Goal: Find specific page/section: Find specific page/section

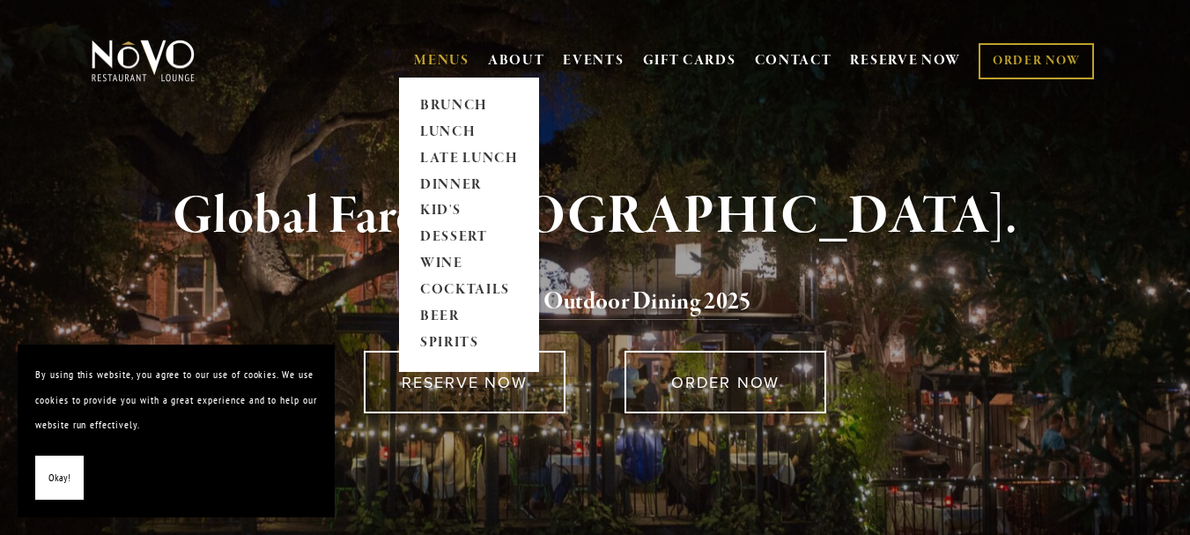
click at [449, 55] on link "MENUS" at bounding box center [441, 61] width 55 height 18
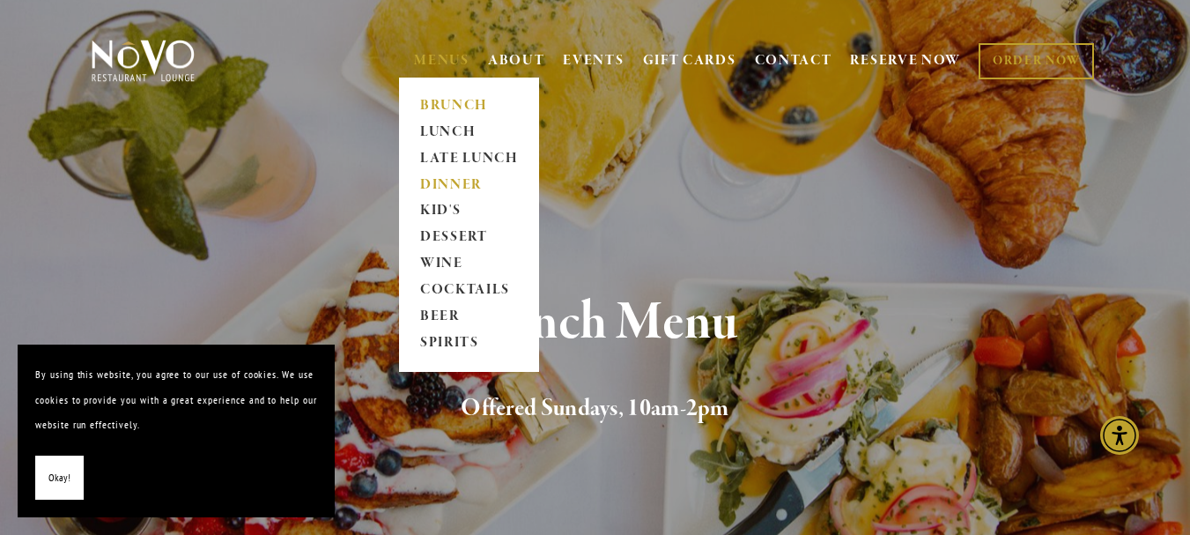
click at [455, 180] on link "DINNER" at bounding box center [469, 185] width 110 height 26
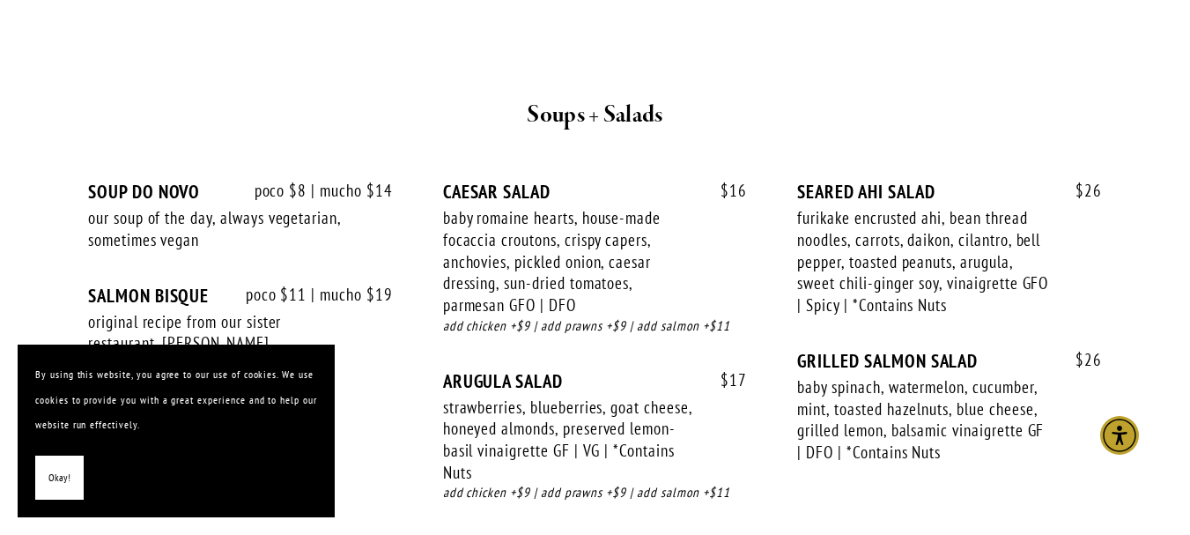
scroll to position [2026, 0]
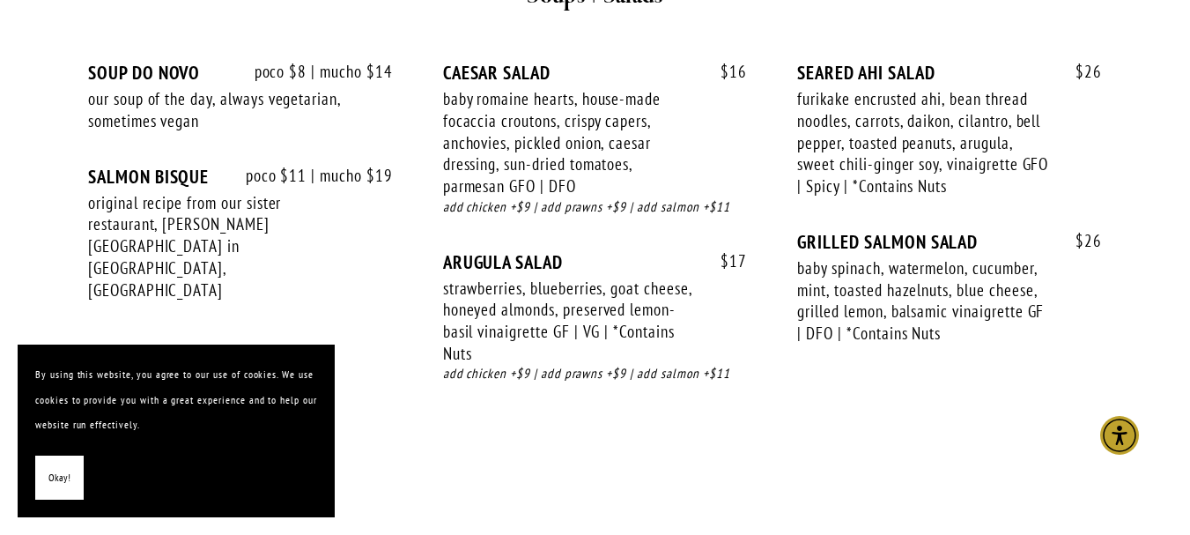
click at [63, 476] on span "Okay!" at bounding box center [59, 478] width 22 height 26
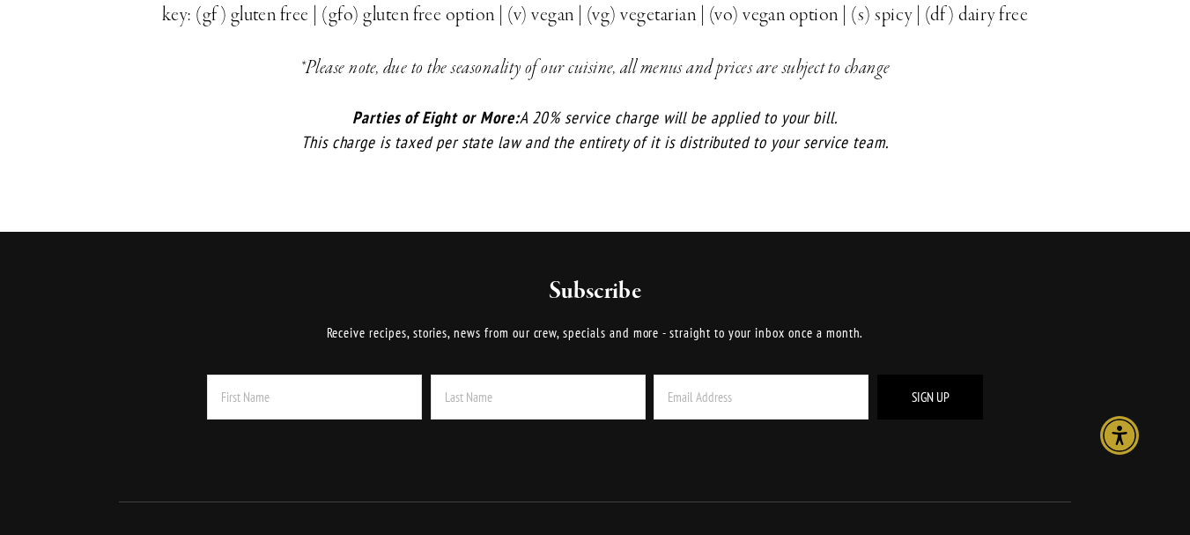
scroll to position [4405, 0]
